Goal: Information Seeking & Learning: Learn about a topic

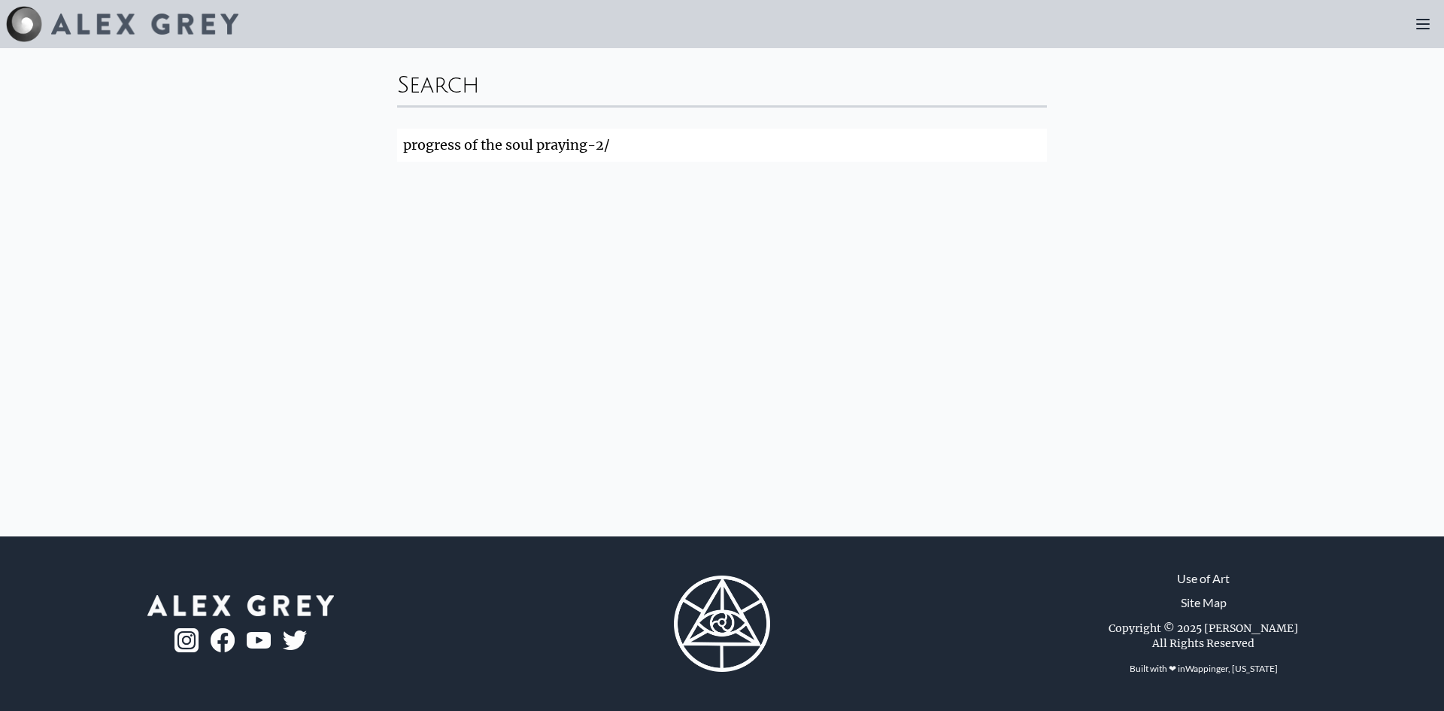
click button "Search" at bounding box center [0, 0] width 0 height 0
click at [784, 270] on div "Search progress of the soul praying-2/ Search" at bounding box center [722, 292] width 1444 height 488
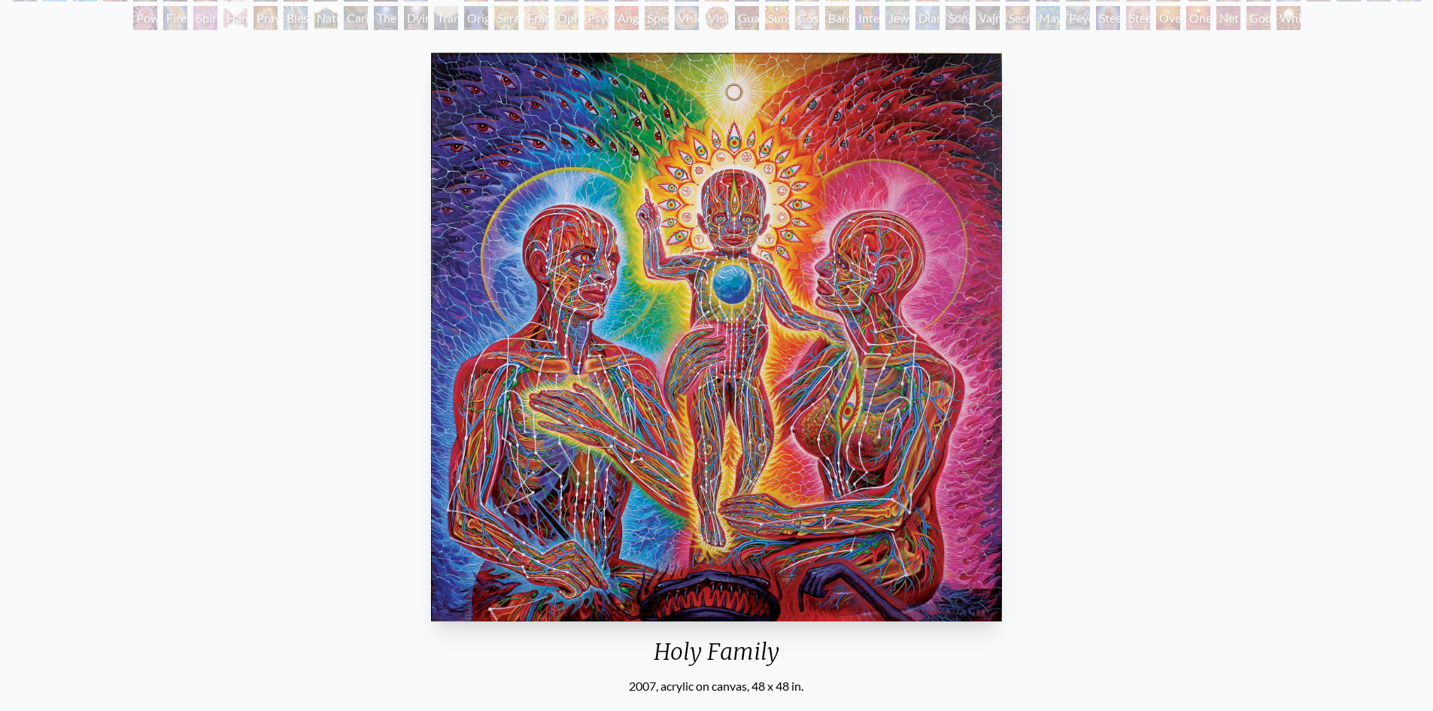
scroll to position [150, 0]
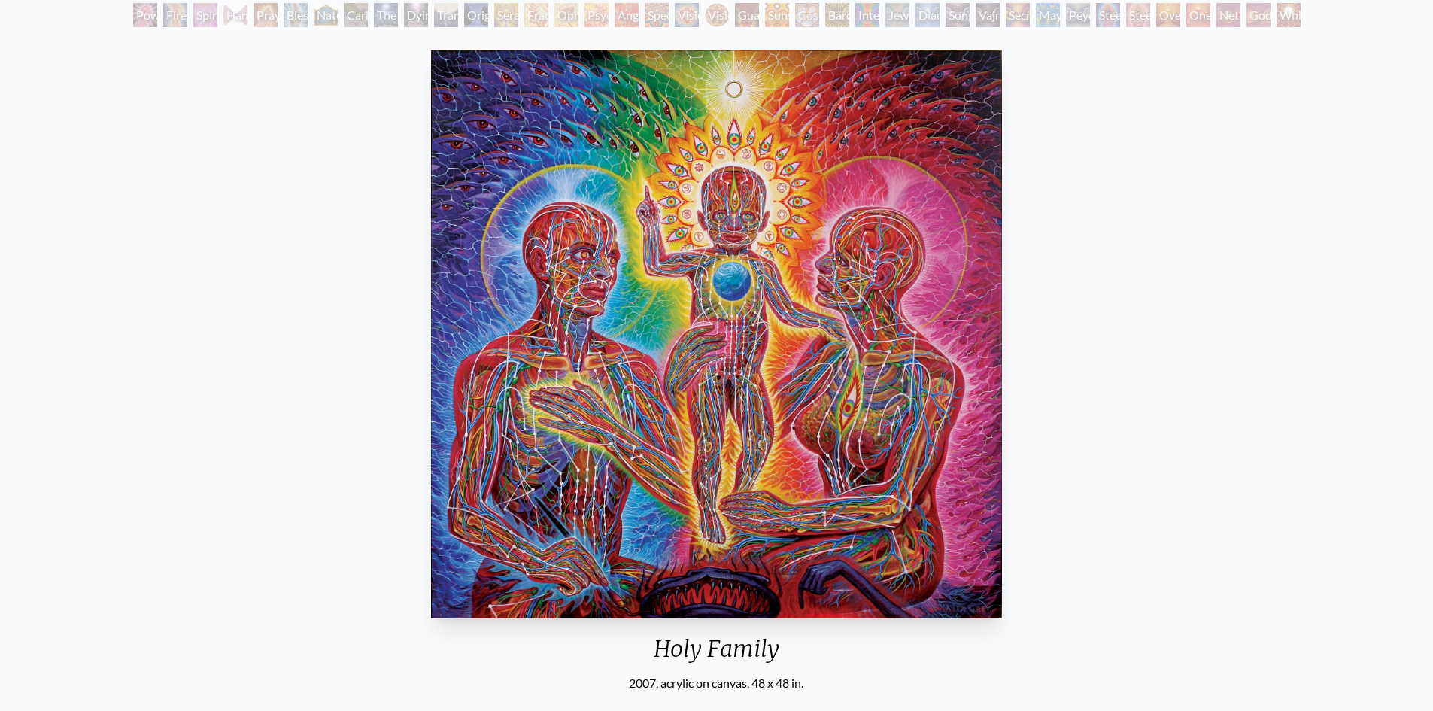
click at [734, 403] on img "29 / 133" at bounding box center [716, 334] width 570 height 569
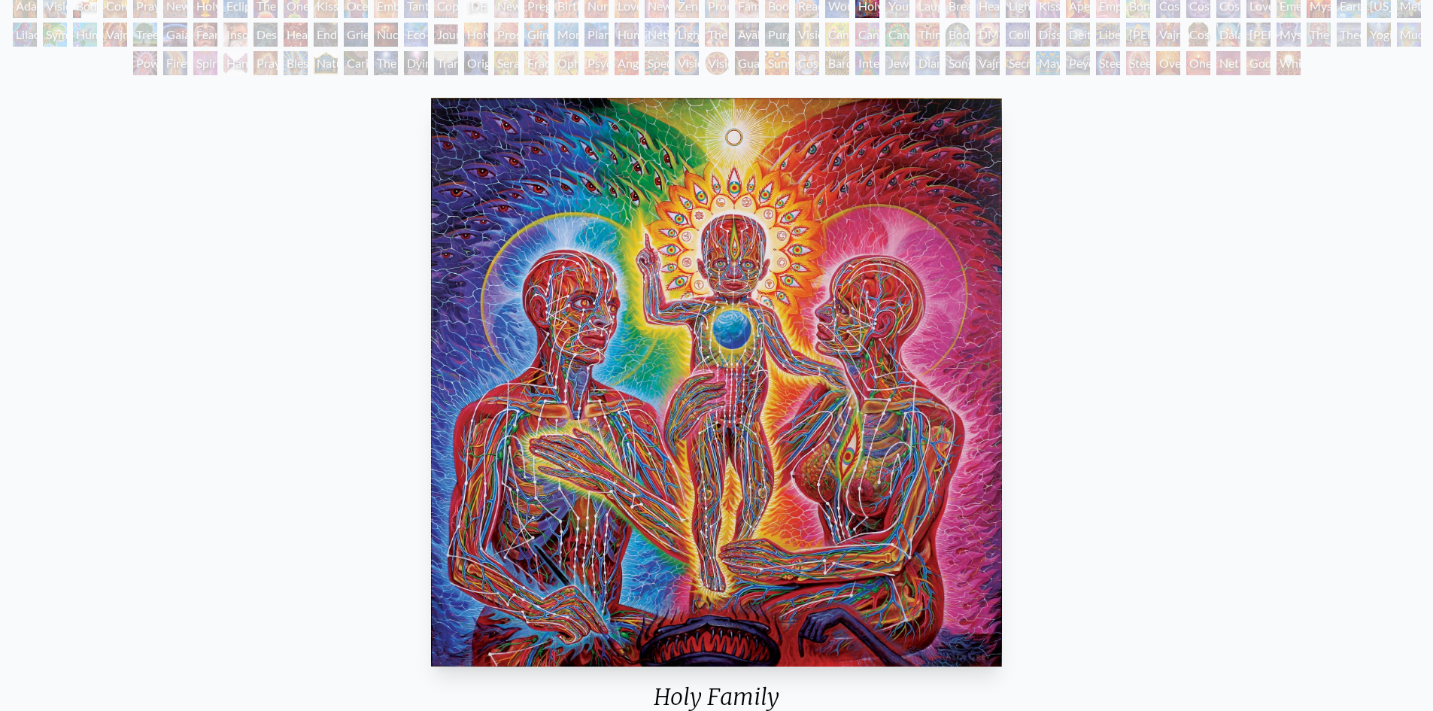
scroll to position [75, 0]
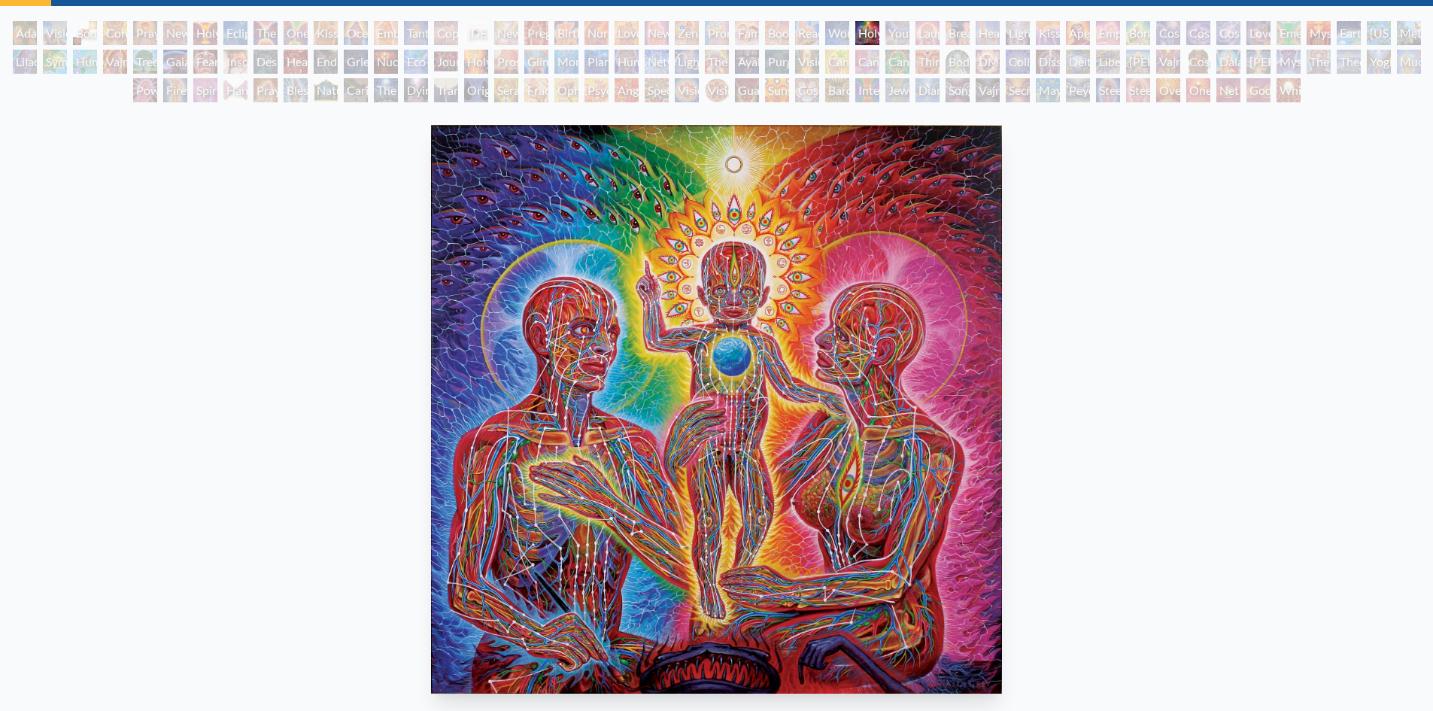
click at [724, 317] on img "29 / 133" at bounding box center [716, 409] width 570 height 569
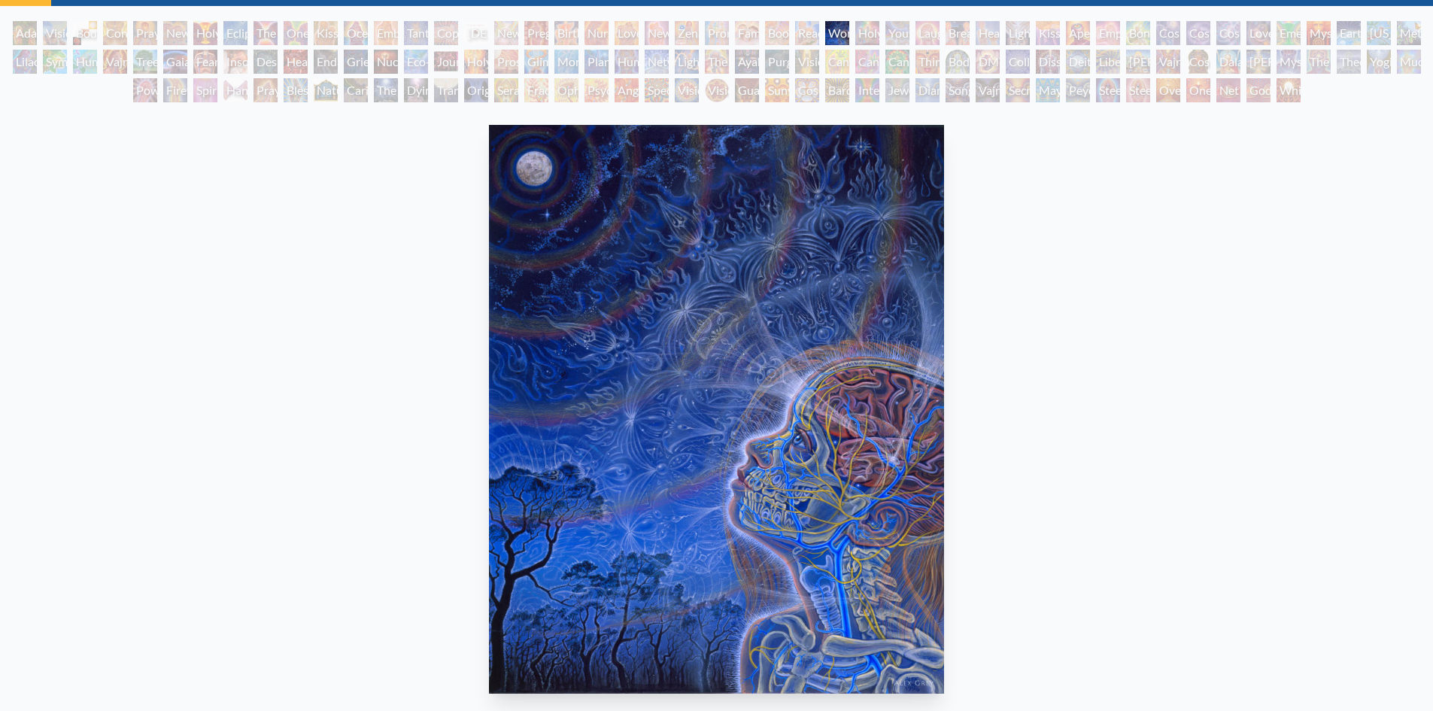
click at [923, 407] on img "28 / 133" at bounding box center [716, 409] width 455 height 569
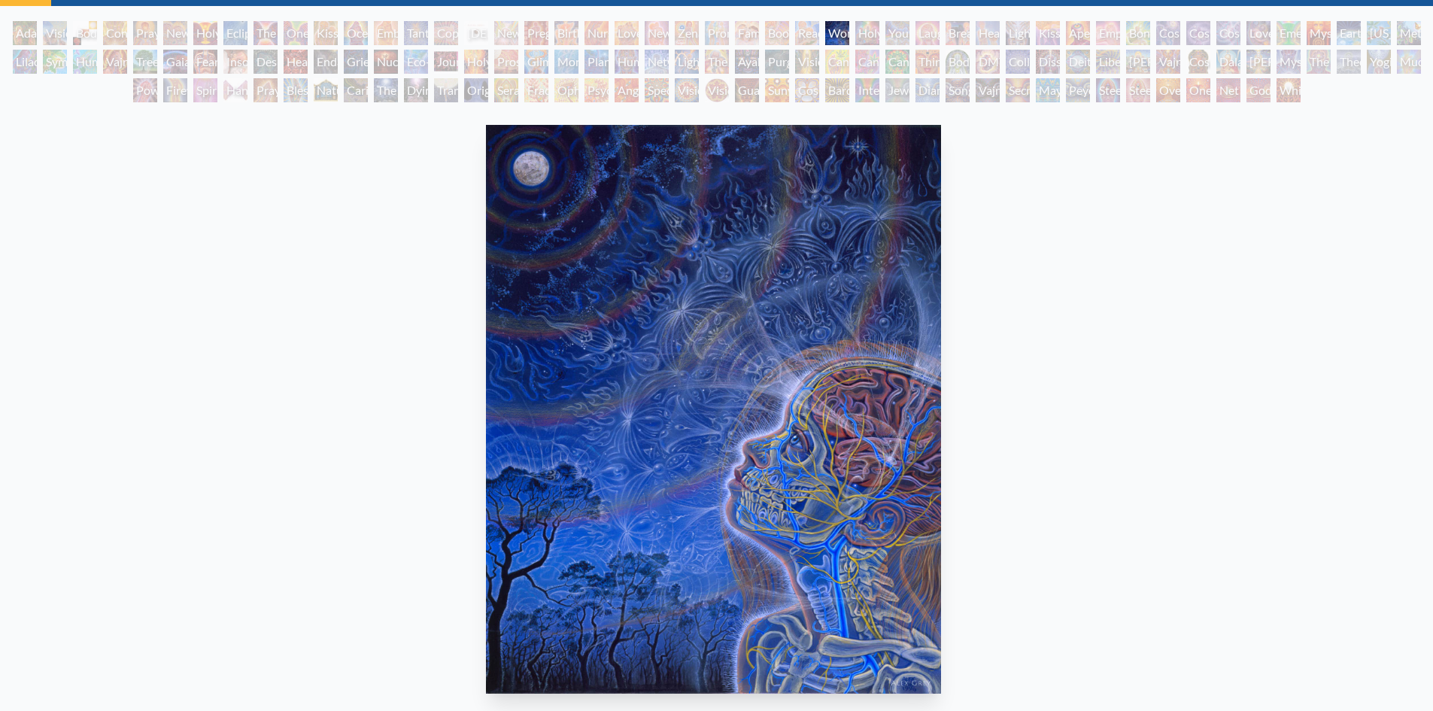
click at [641, 411] on img "28 / 133" at bounding box center [713, 409] width 455 height 569
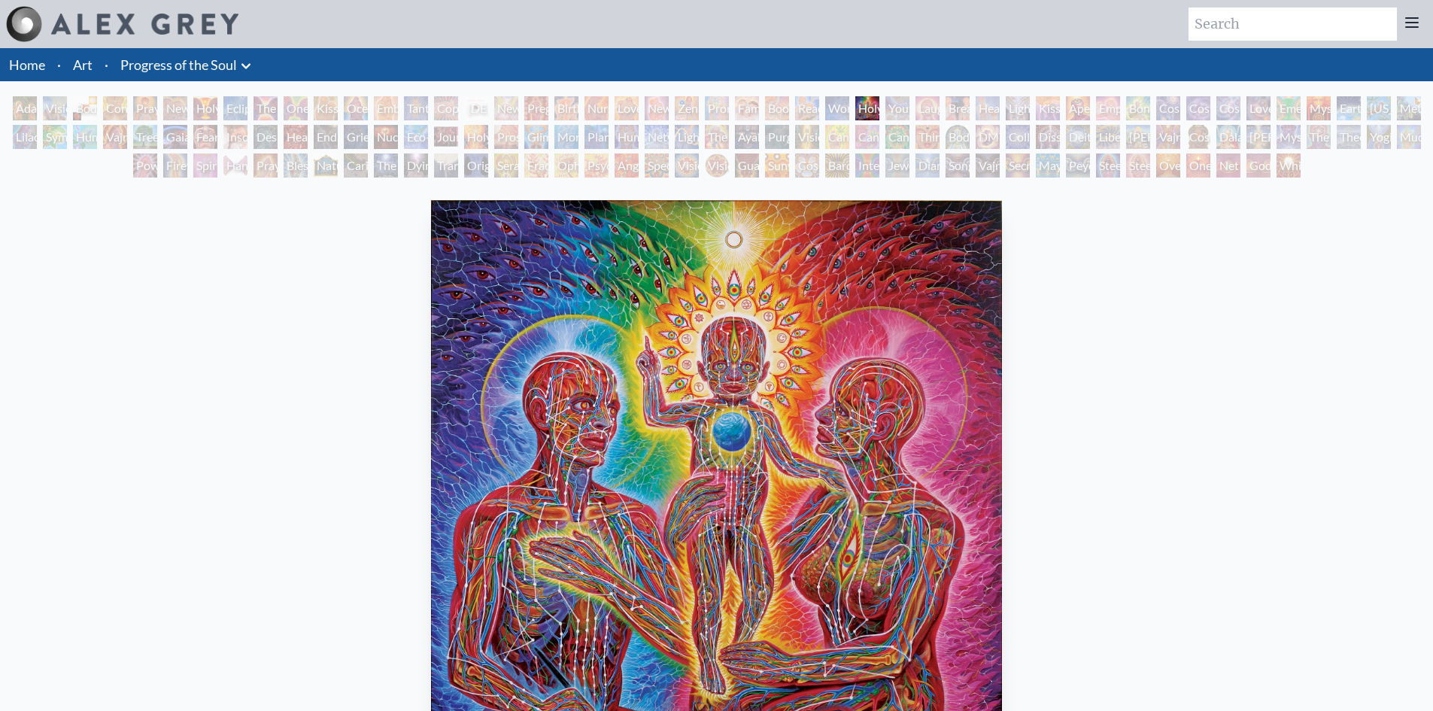
click at [20, 102] on div "Adam & Eve" at bounding box center [25, 108] width 24 height 24
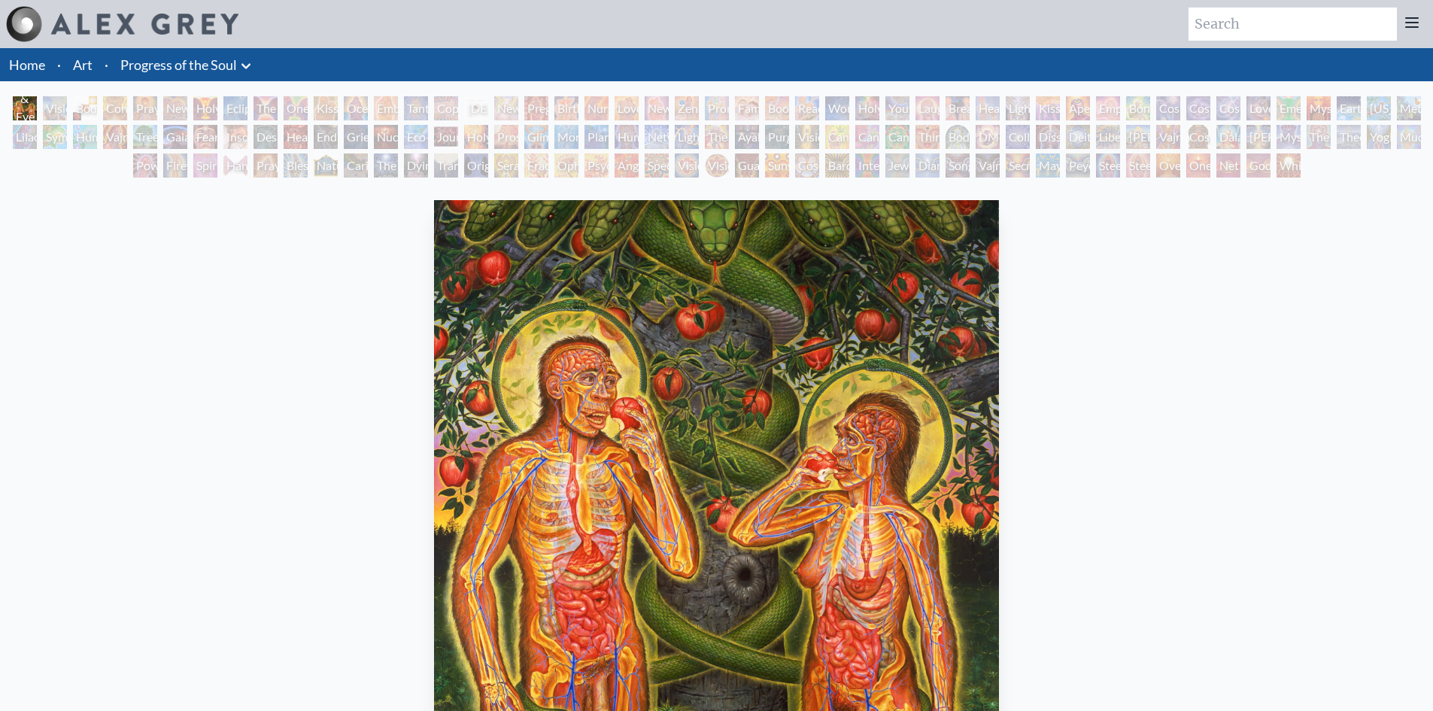
scroll to position [30, 0]
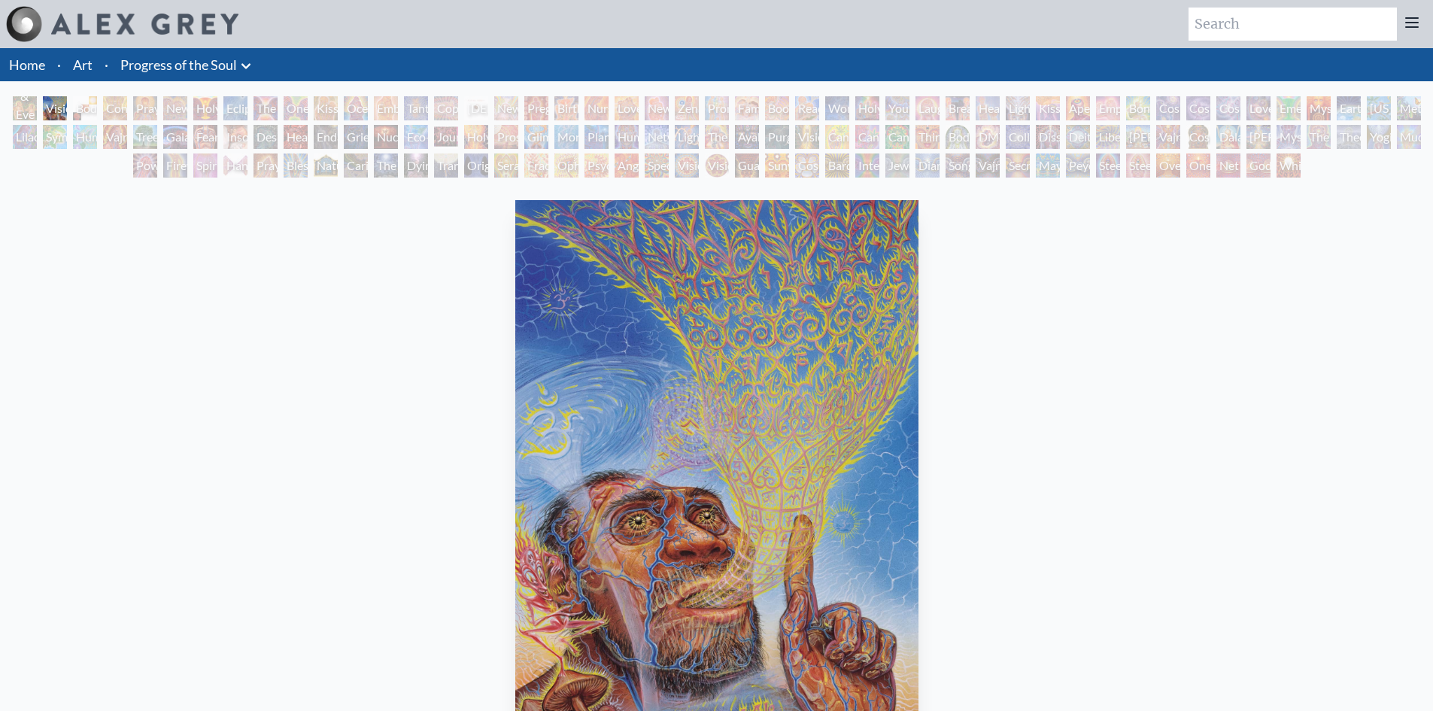
scroll to position [75, 0]
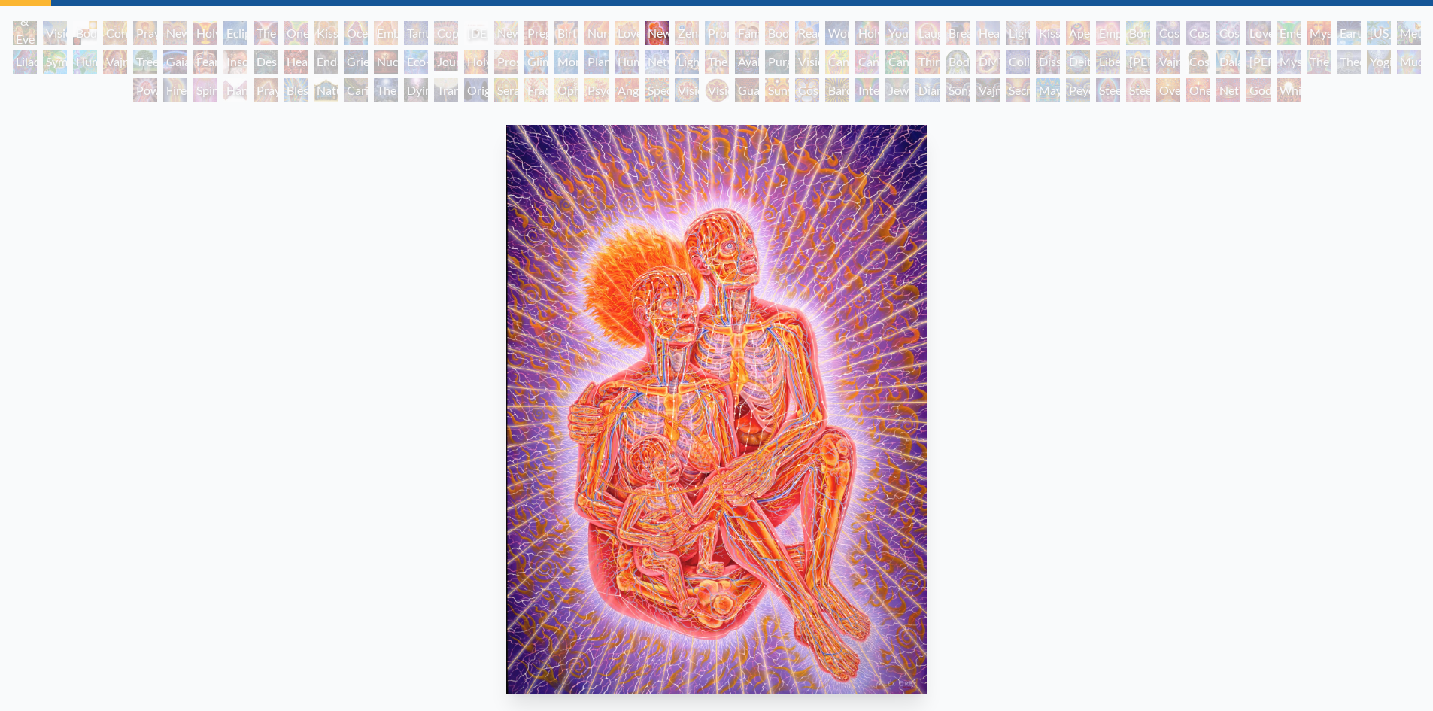
scroll to position [54, 0]
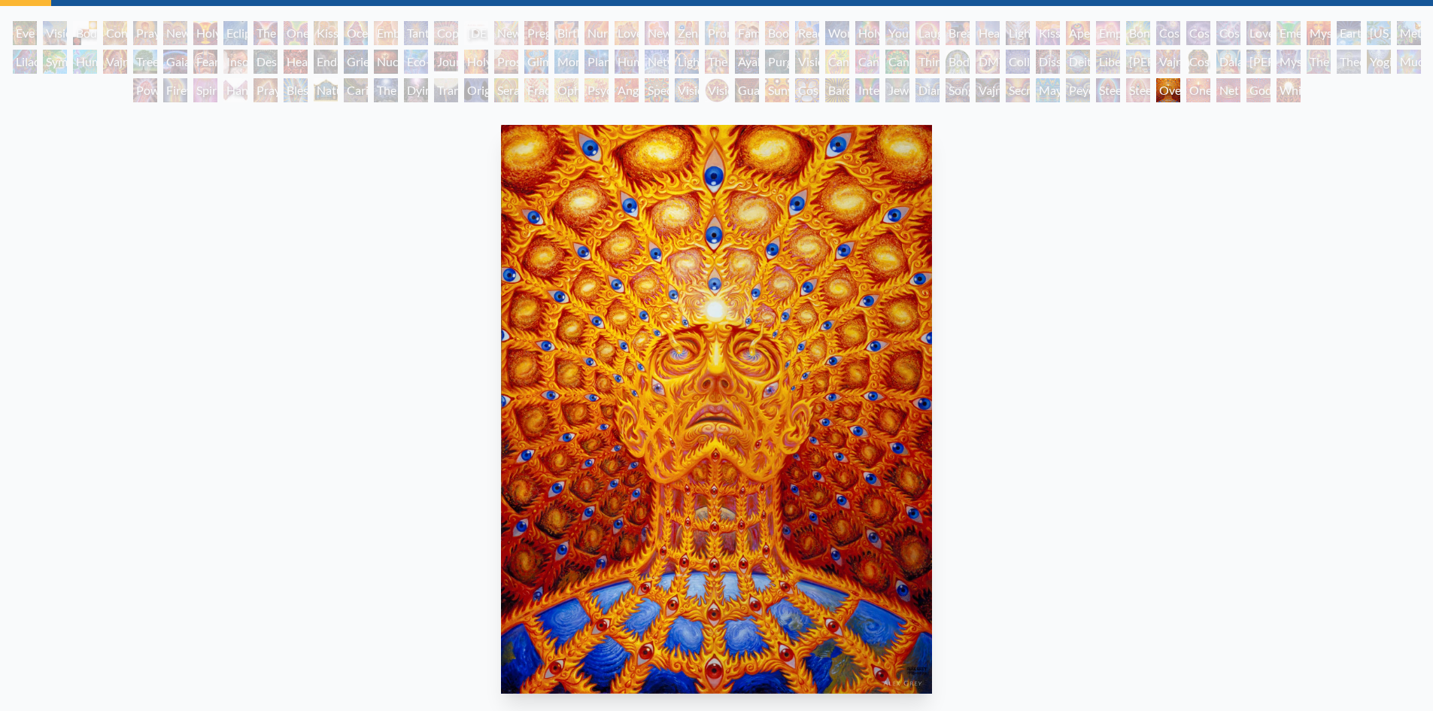
scroll to position [105, 0]
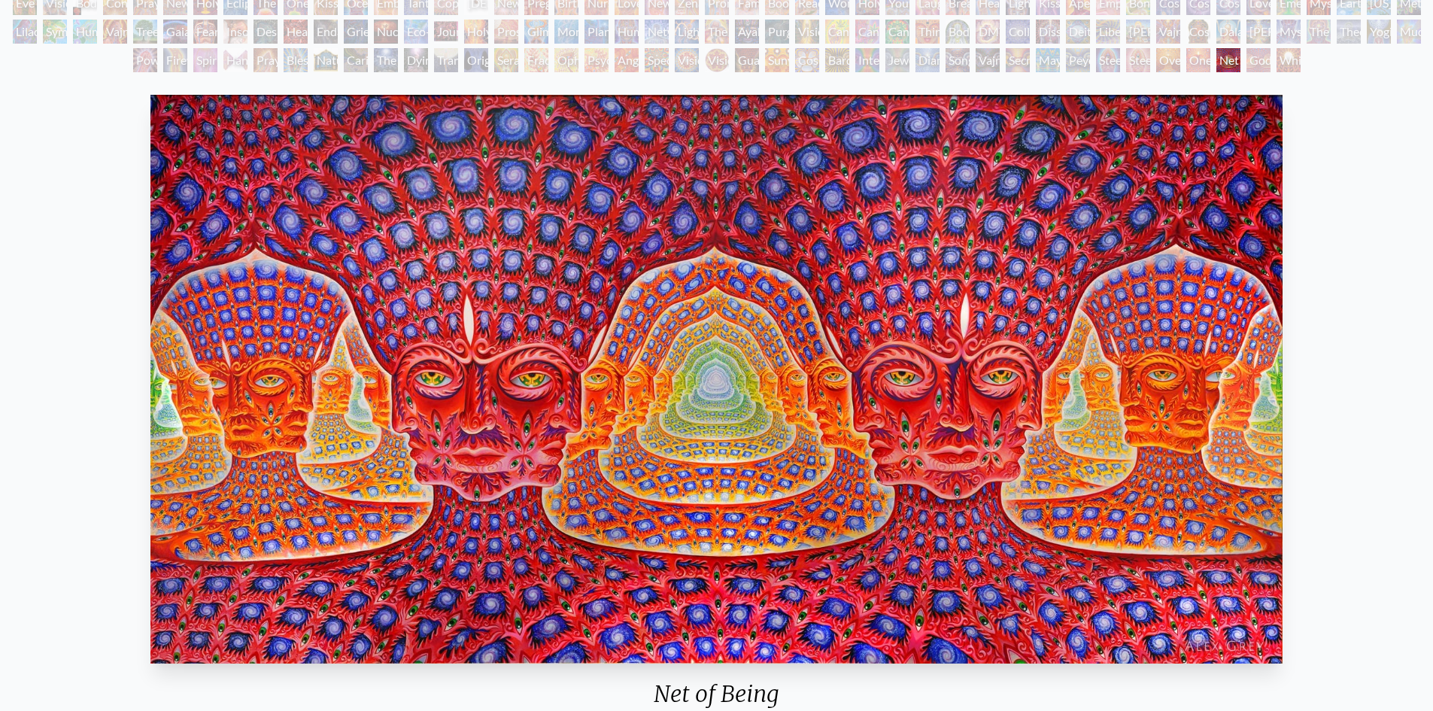
click at [323, 382] on img "131 / 133" at bounding box center [715, 379] width 1131 height 569
